Goal: Information Seeking & Learning: Learn about a topic

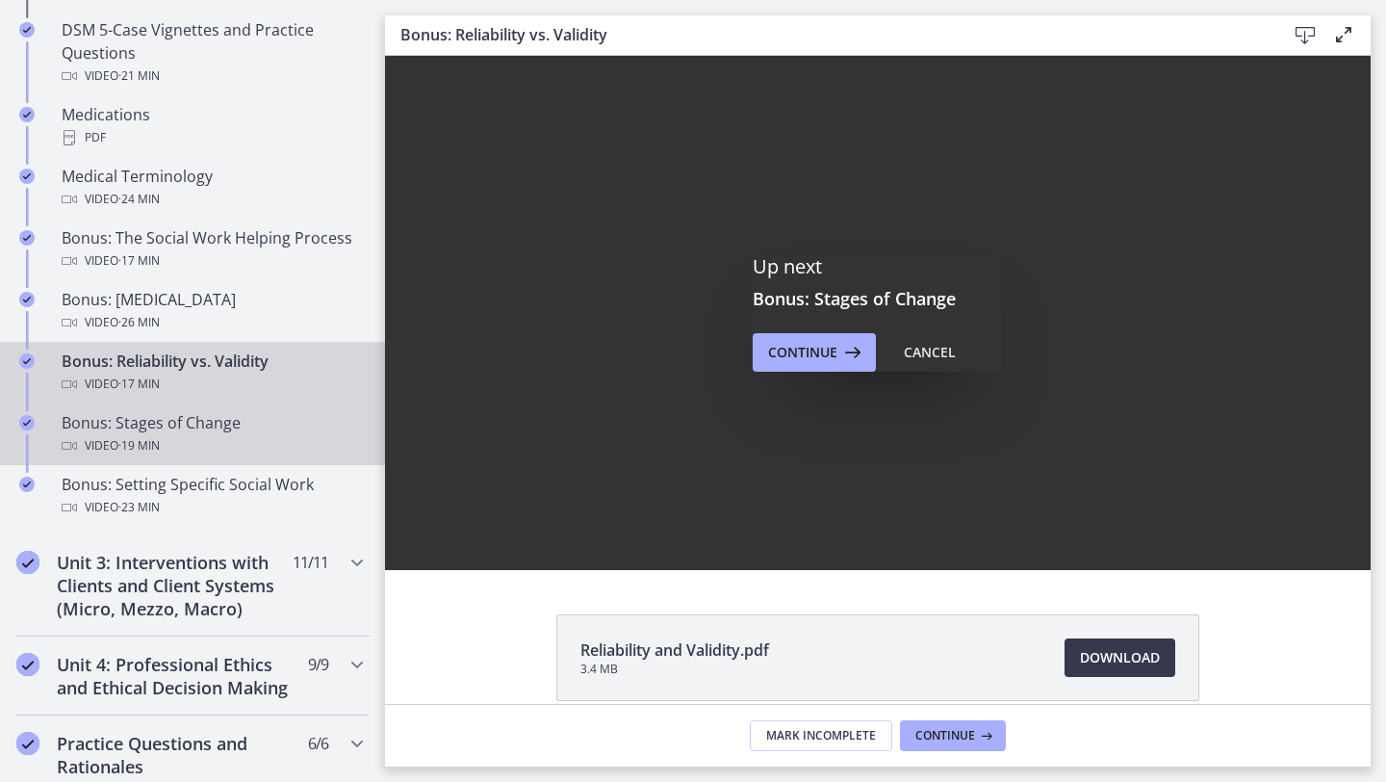
click at [219, 453] on div "Video · 19 min" at bounding box center [212, 445] width 300 height 23
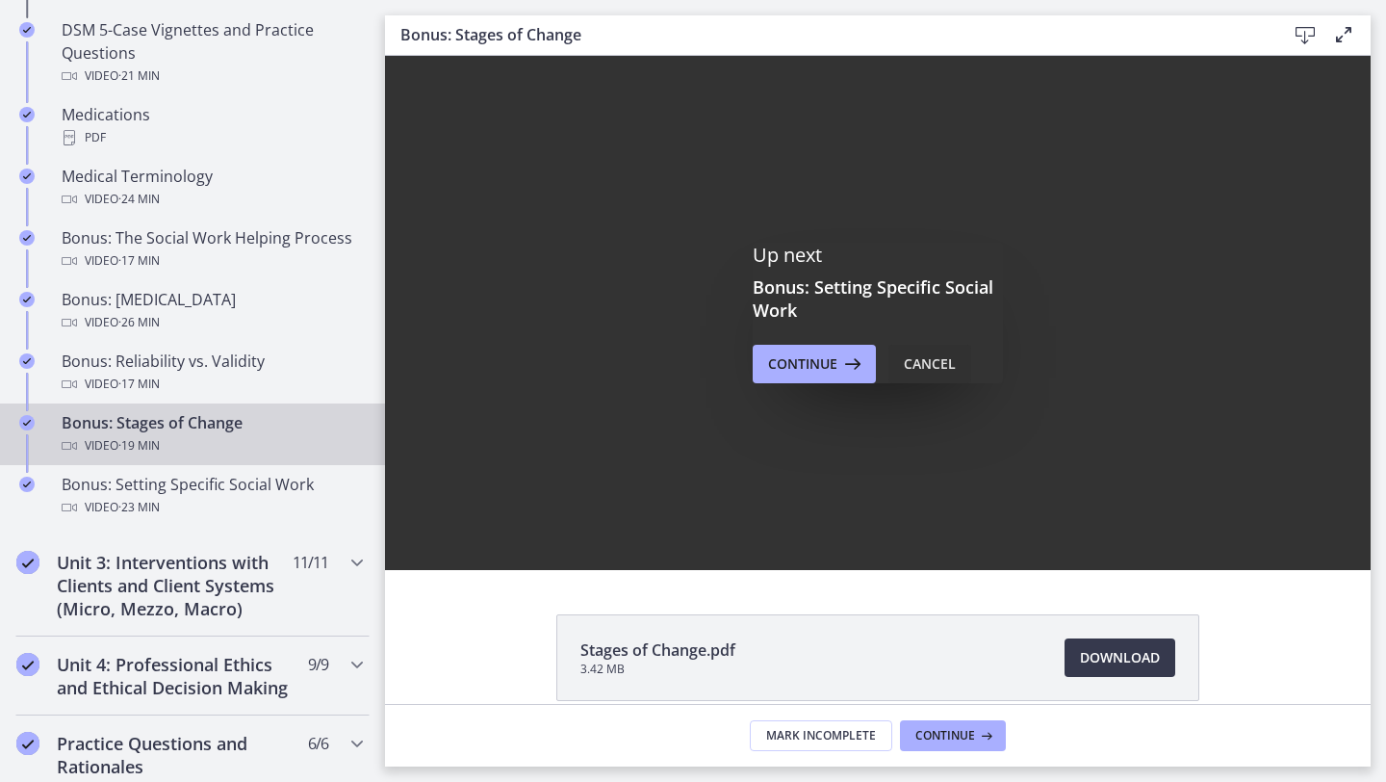
click at [935, 362] on div "Cancel" at bounding box center [930, 363] width 52 height 23
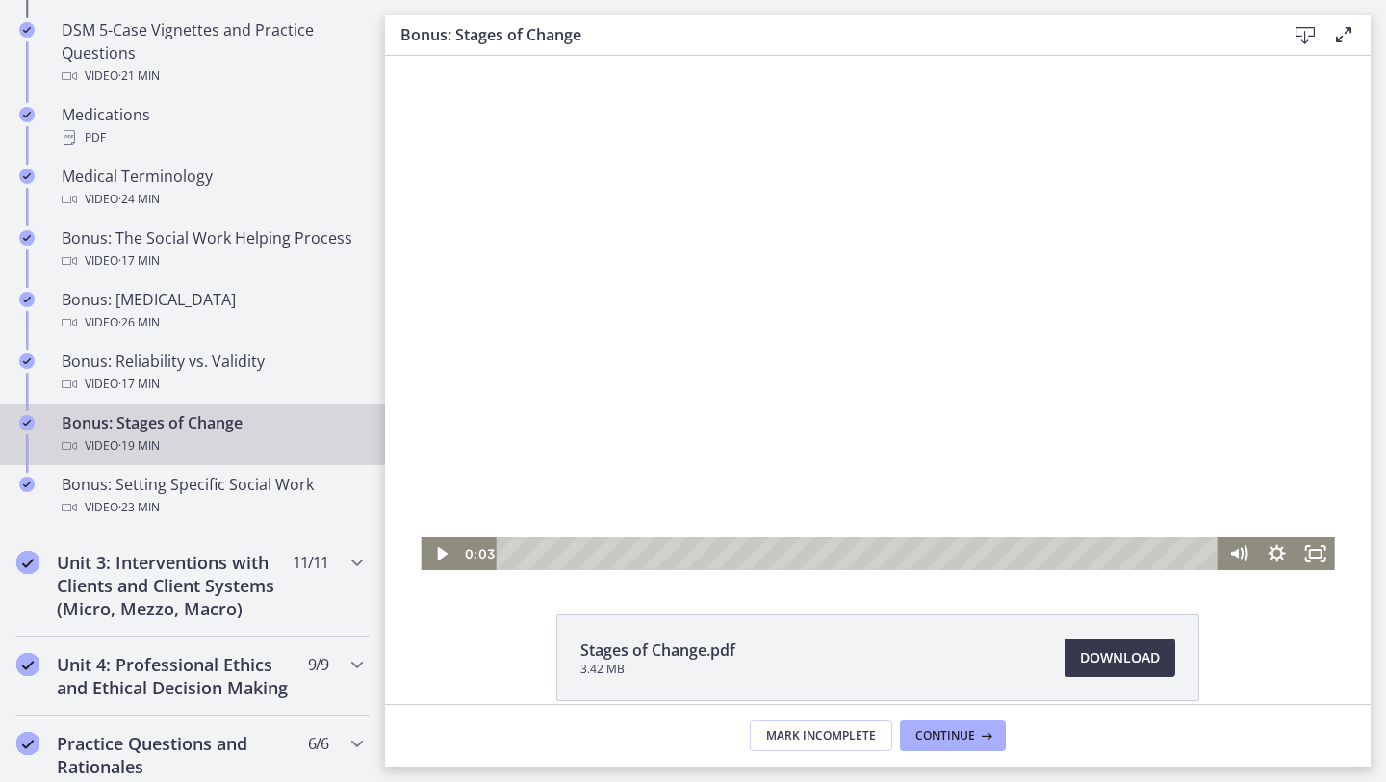
click at [604, 479] on div at bounding box center [878, 313] width 914 height 514
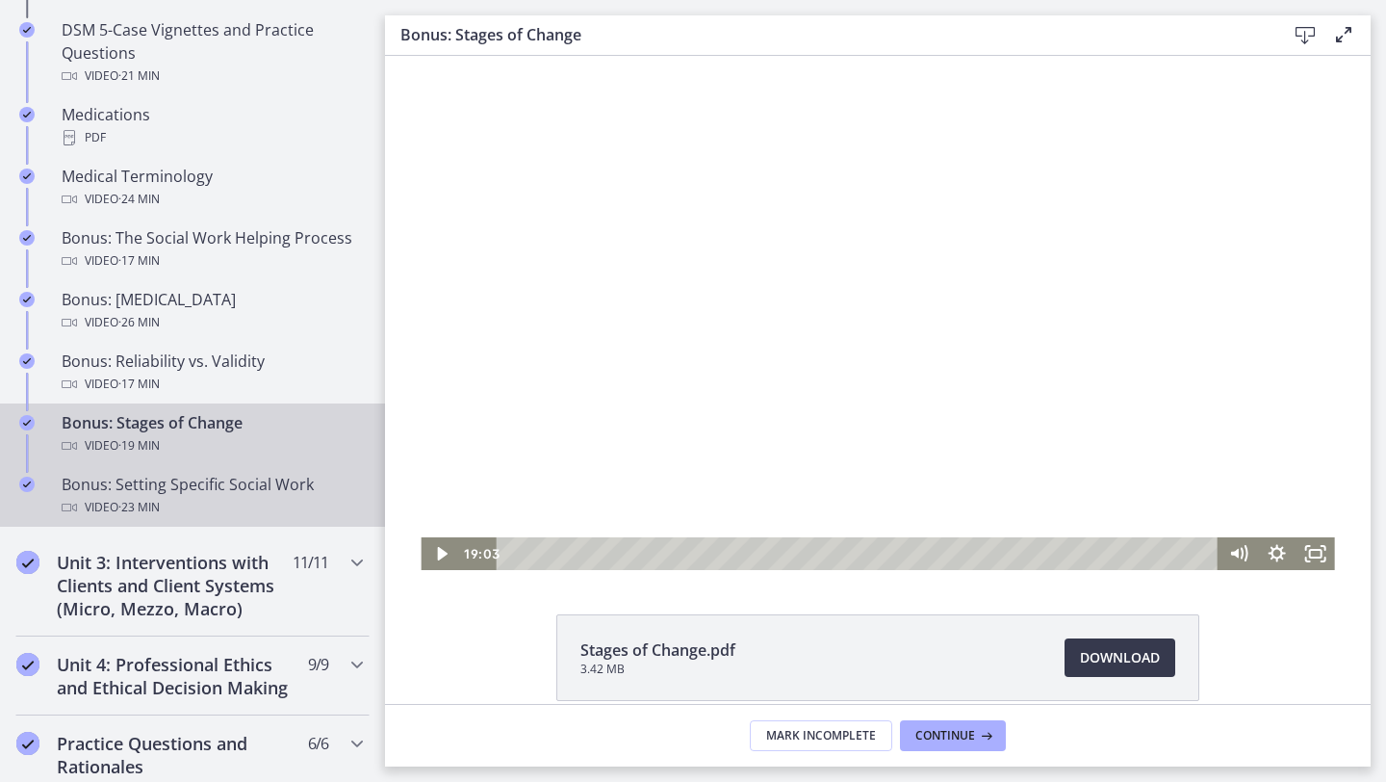
click at [143, 524] on link "Bonus: Setting Specific Social Work Video · 23 min" at bounding box center [192, 496] width 385 height 62
